Goal: Information Seeking & Learning: Understand process/instructions

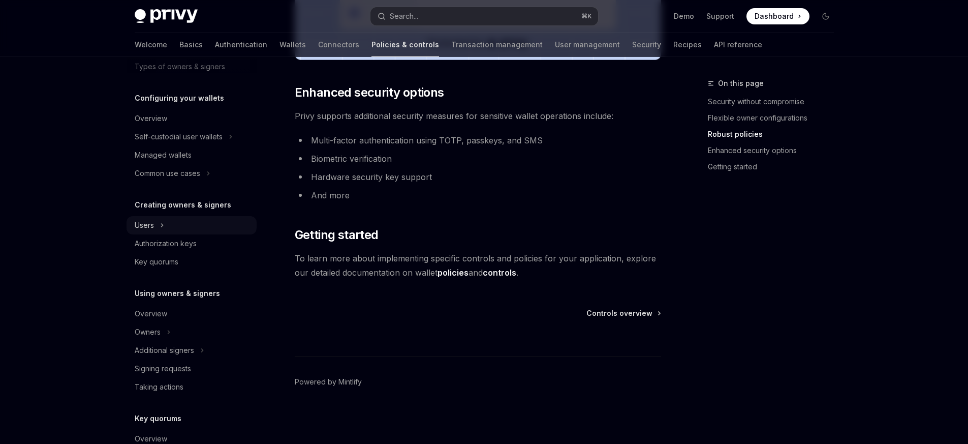
scroll to position [210, 0]
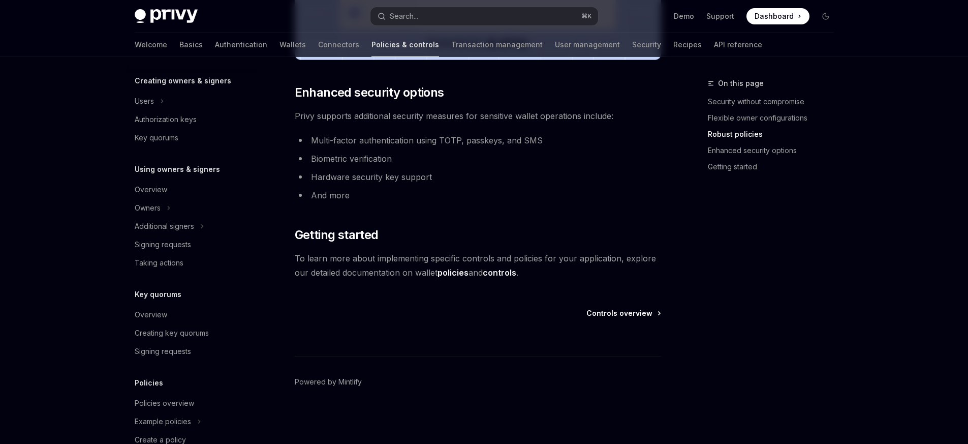
click at [603, 317] on span "Controls overview" at bounding box center [619, 313] width 66 height 10
click at [609, 314] on span "Controls overview" at bounding box center [619, 313] width 66 height 10
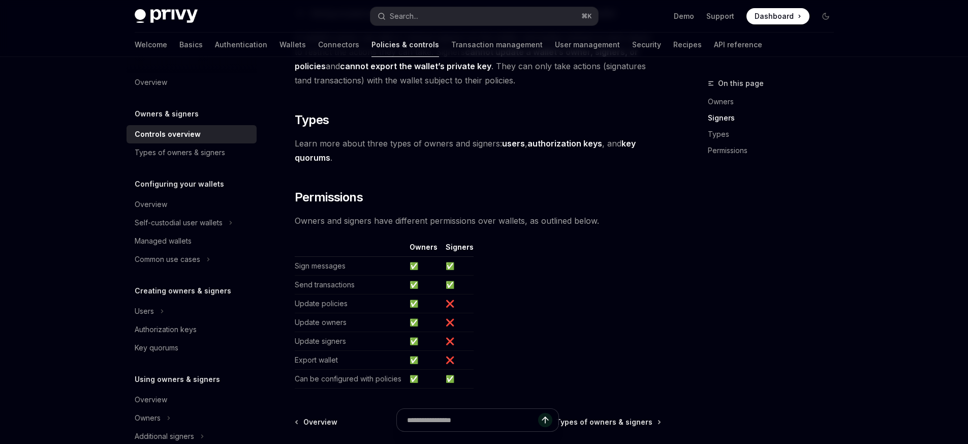
scroll to position [776, 0]
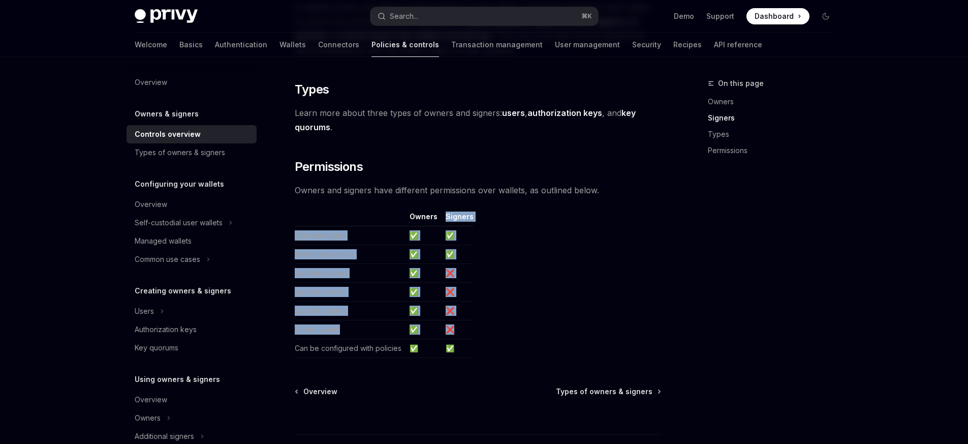
drag, startPoint x: 428, startPoint y: 234, endPoint x: 552, endPoint y: 325, distance: 154.1
click at [552, 325] on table "Owners Signers Sign messages ✅ ✅ Send transactions ✅ ✅ Update policies ✅ ❌ Upda…" at bounding box center [478, 284] width 366 height 146
click at [523, 328] on table "Owners Signers Sign messages ✅ ✅ Send transactions ✅ ✅ Update policies ✅ ❌ Upda…" at bounding box center [478, 284] width 366 height 146
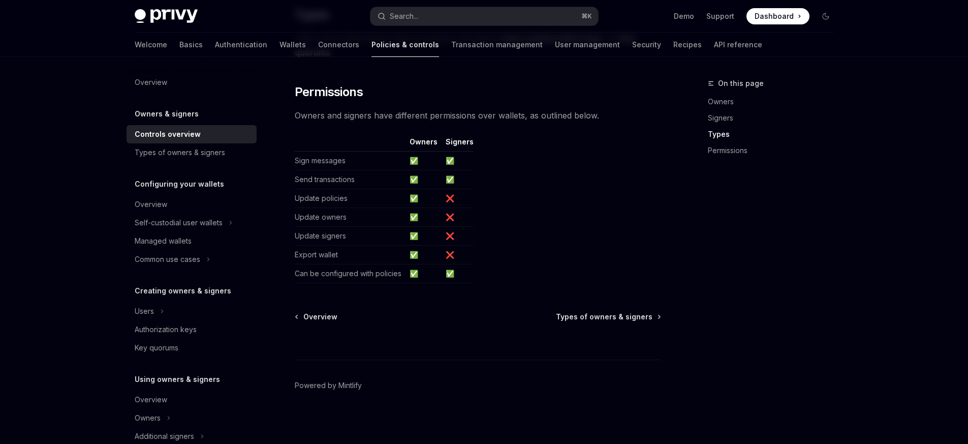
scroll to position [855, 0]
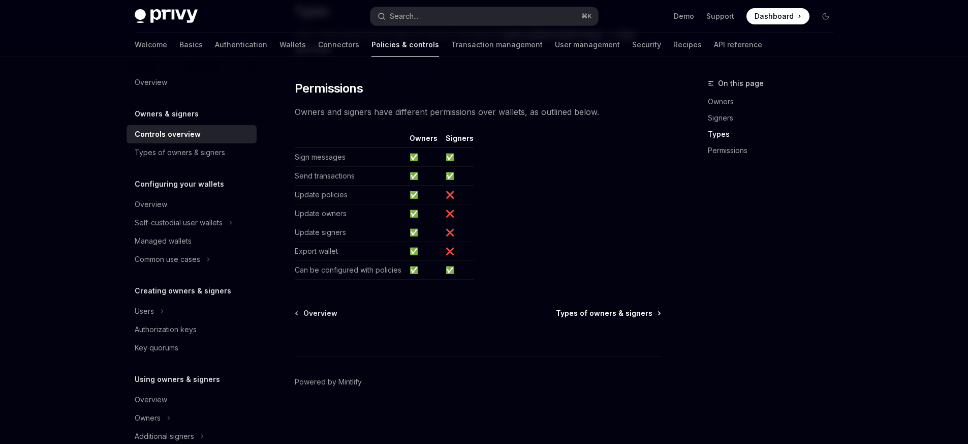
click at [608, 314] on span "Types of owners & signers" at bounding box center [604, 313] width 97 height 10
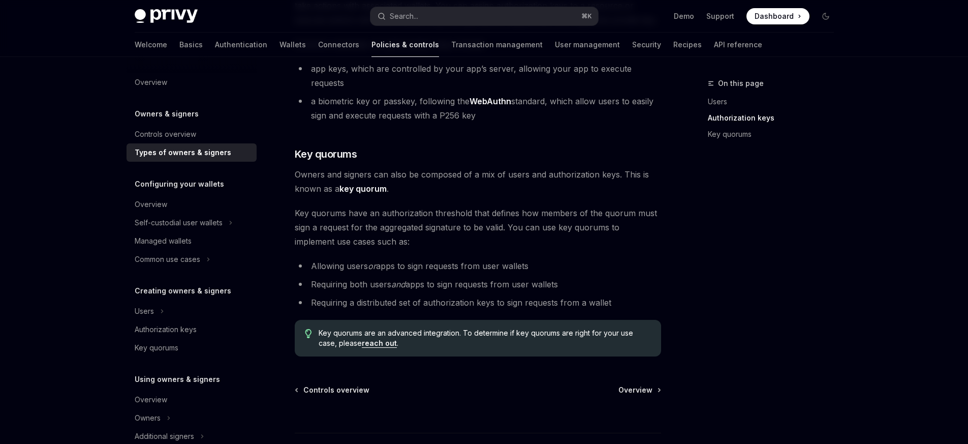
scroll to position [399, 0]
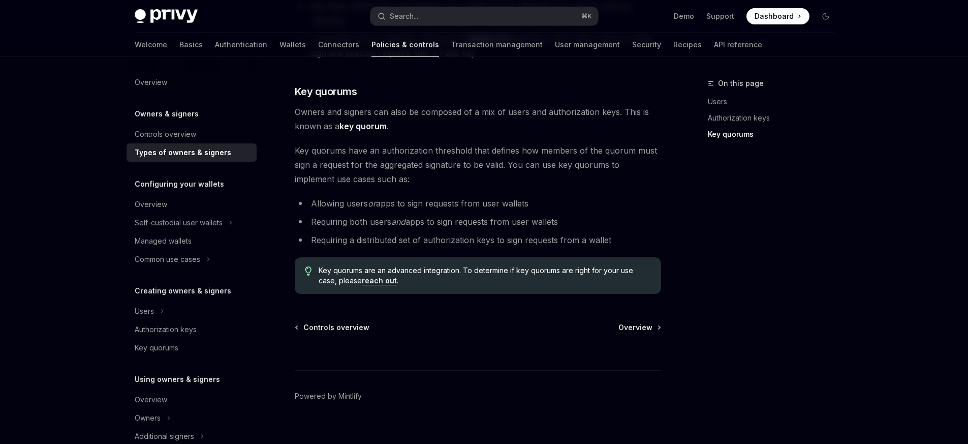
drag, startPoint x: 603, startPoint y: 336, endPoint x: 617, endPoint y: 331, distance: 15.4
click at [603, 336] on div at bounding box center [478, 351] width 366 height 38
drag, startPoint x: 646, startPoint y: 326, endPoint x: 647, endPoint y: 312, distance: 13.8
click at [646, 332] on div at bounding box center [478, 351] width 366 height 38
click at [647, 322] on span "Overview" at bounding box center [635, 327] width 34 height 10
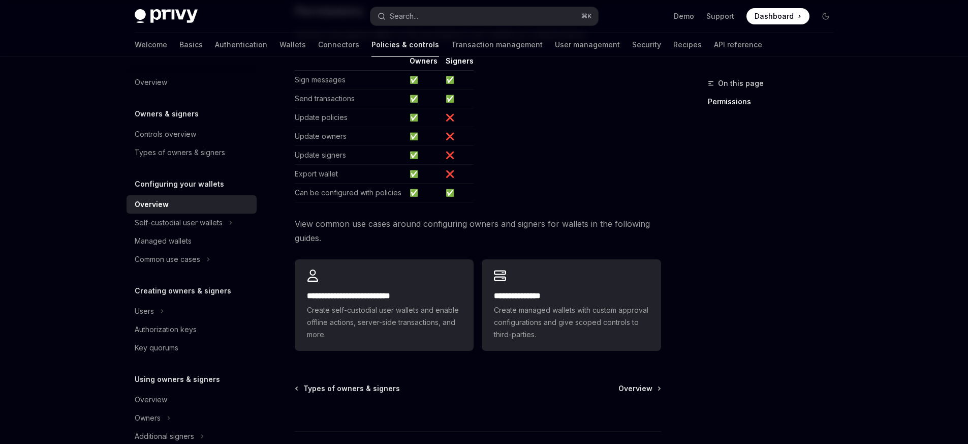
scroll to position [267, 0]
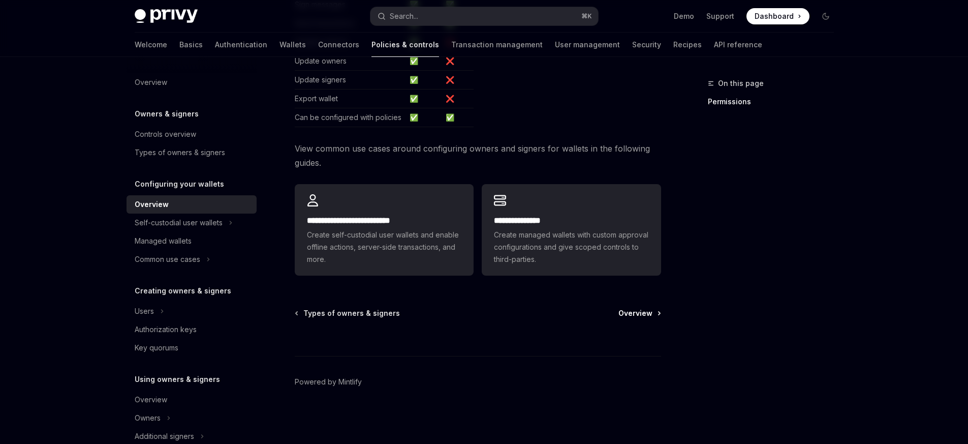
click at [638, 311] on span "Overview" at bounding box center [635, 313] width 34 height 10
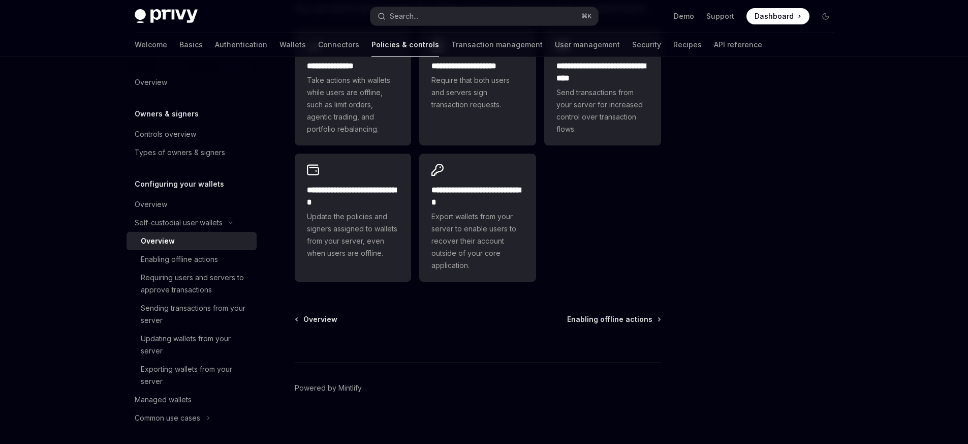
scroll to position [271, 0]
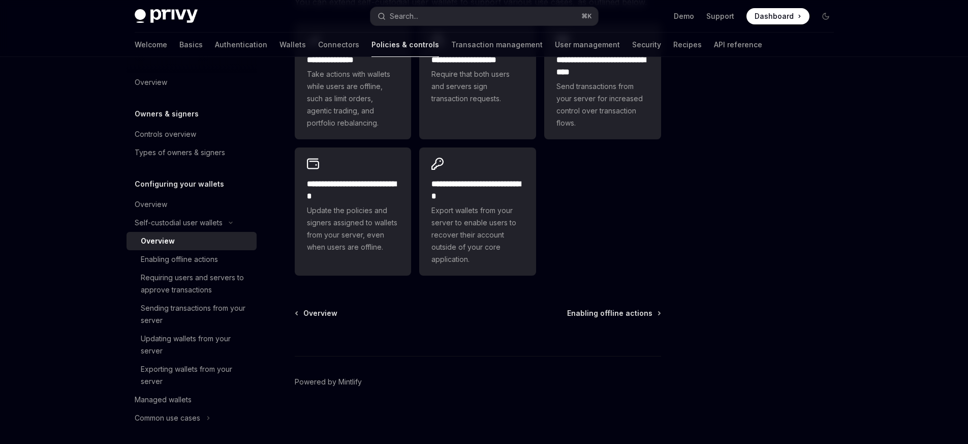
type textarea "*"
